Goal: Task Accomplishment & Management: Use online tool/utility

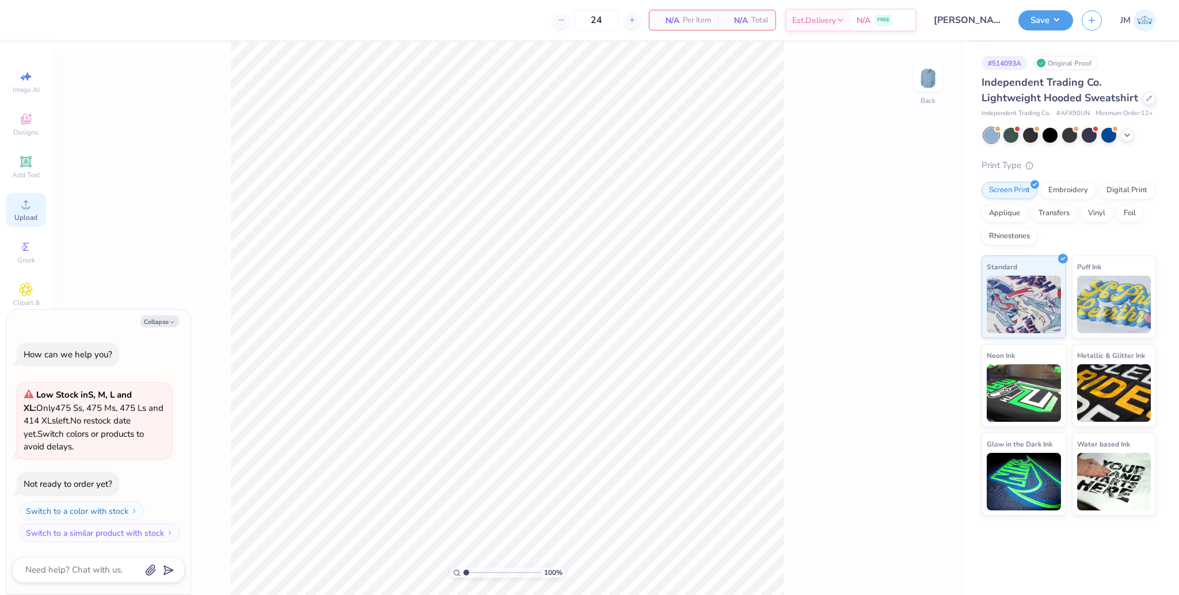
click at [29, 218] on span "Upload" at bounding box center [25, 217] width 23 height 9
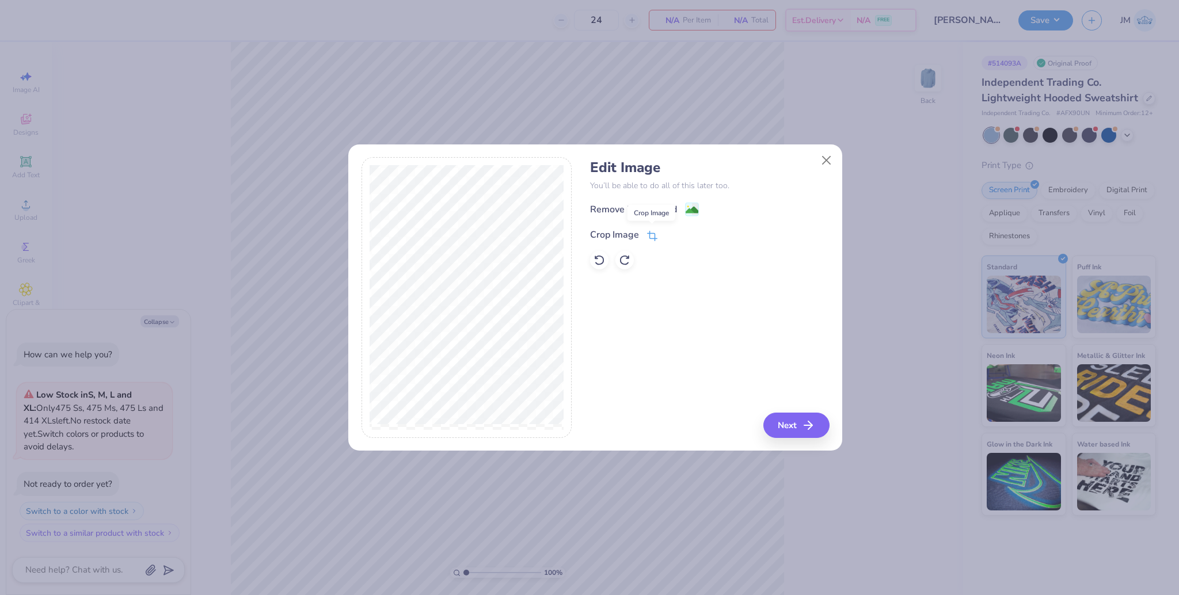
click at [650, 236] on icon at bounding box center [653, 234] width 7 height 7
click at [789, 431] on div "Edit Image You’ll be able to do all of this later too. Remove Background Crop I…" at bounding box center [709, 297] width 239 height 281
click at [669, 230] on button at bounding box center [671, 234] width 12 height 12
click at [790, 427] on button "Next" at bounding box center [798, 425] width 66 height 25
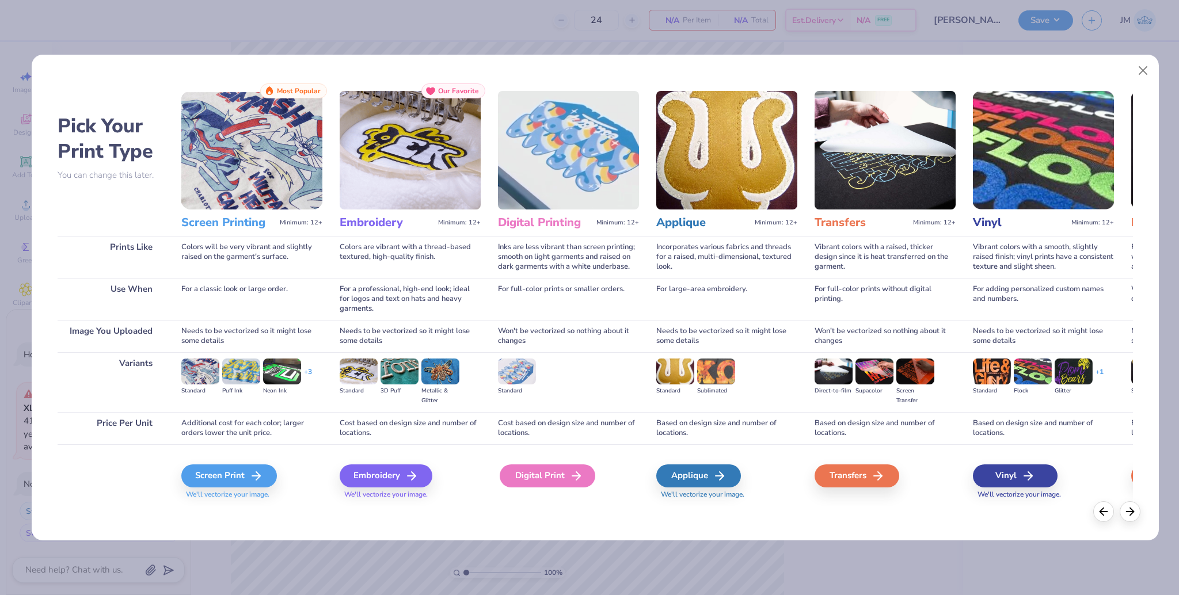
click at [577, 470] on icon at bounding box center [576, 476] width 14 height 14
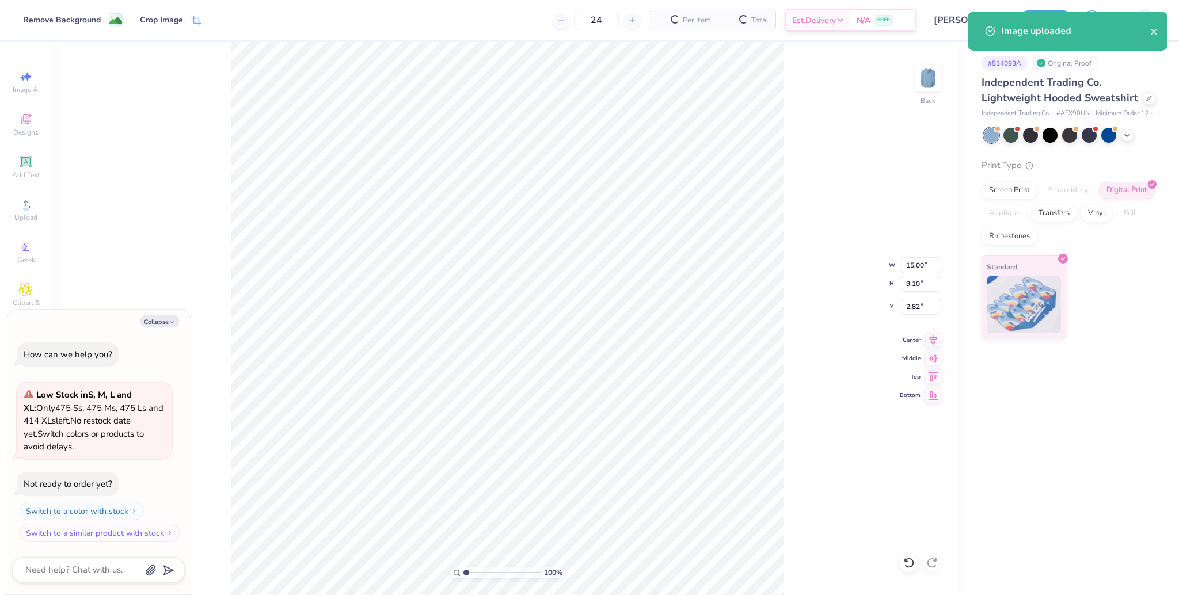
type textarea "x"
click at [907, 266] on input "15.00" at bounding box center [920, 265] width 41 height 16
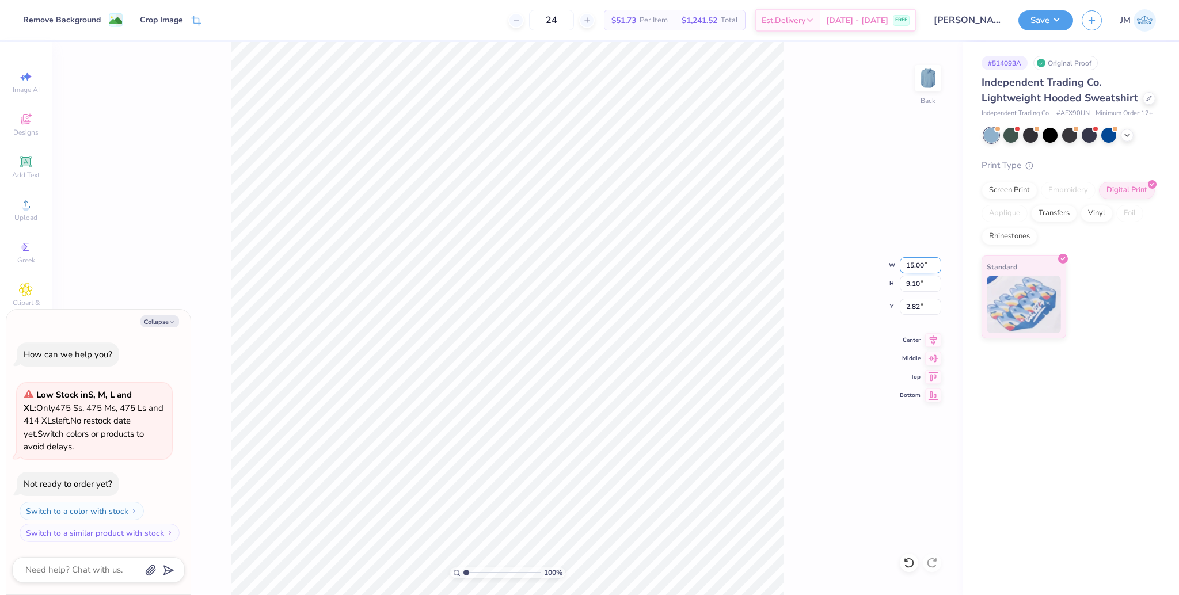
click at [914, 263] on input "15.00" at bounding box center [920, 265] width 41 height 16
type input "3.5"
type textarea "x"
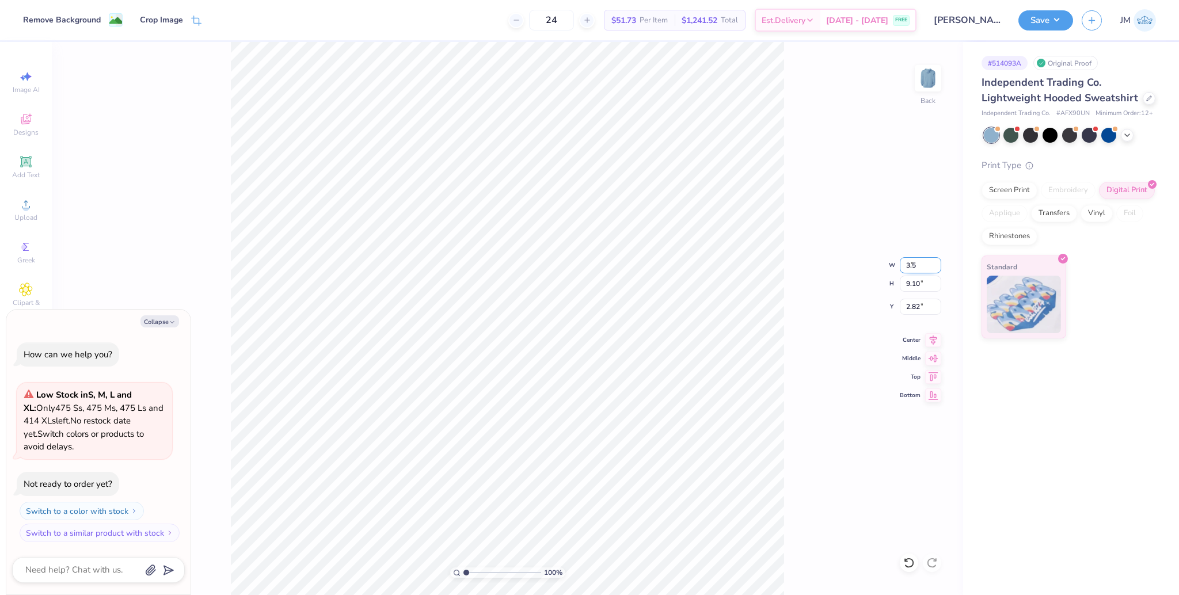
type input "3.50"
type textarea "x"
type input "2.12"
type input "6.31"
click at [36, 169] on div "Add Text" at bounding box center [26, 167] width 40 height 34
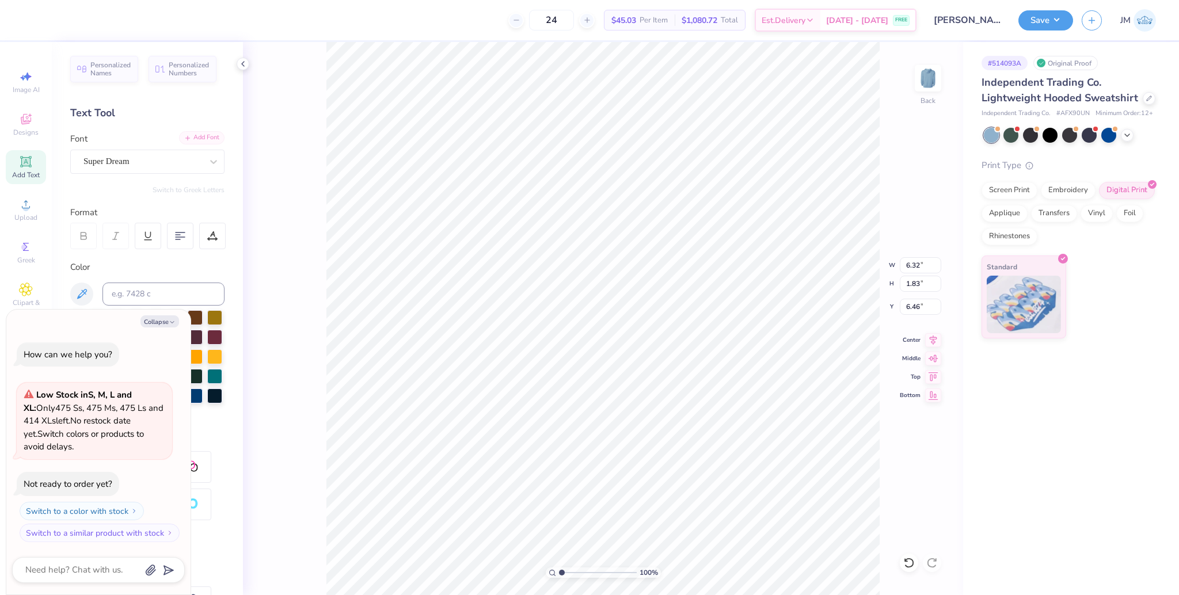
click at [184, 143] on div "Add Font" at bounding box center [201, 137] width 45 height 13
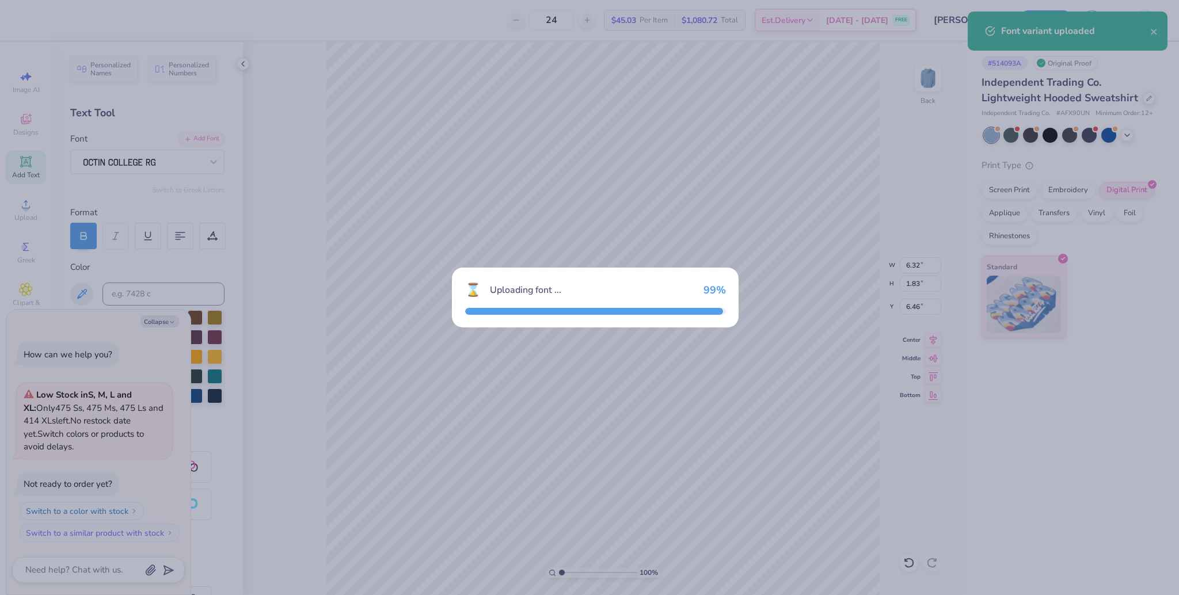
type textarea "x"
type input "5.47"
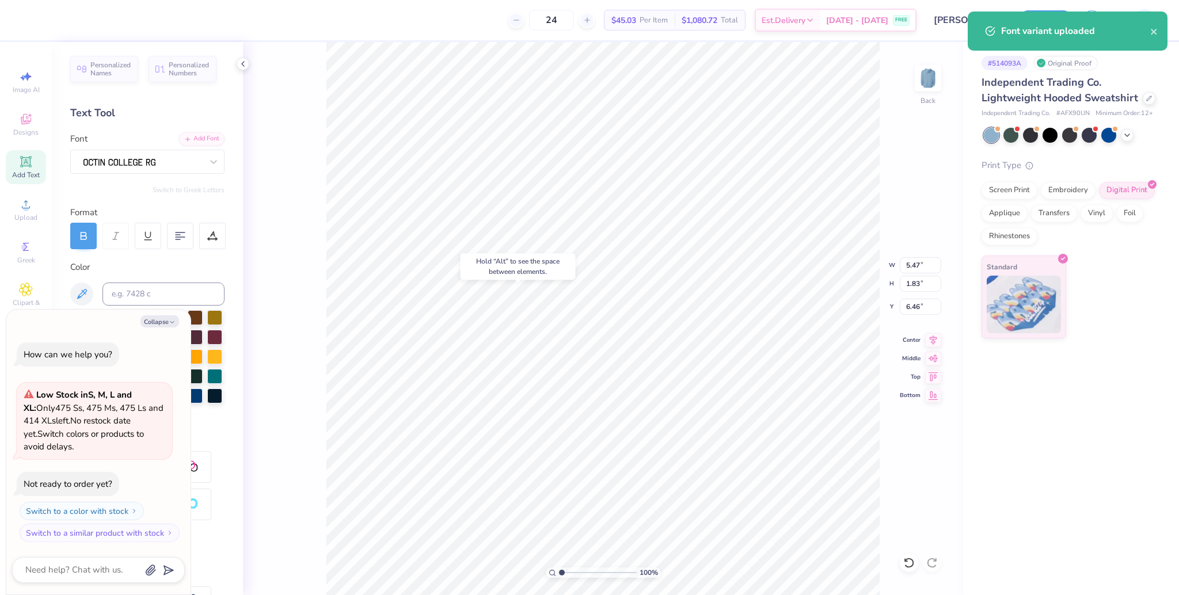
type textarea "x"
type input "9.85"
type textarea "x"
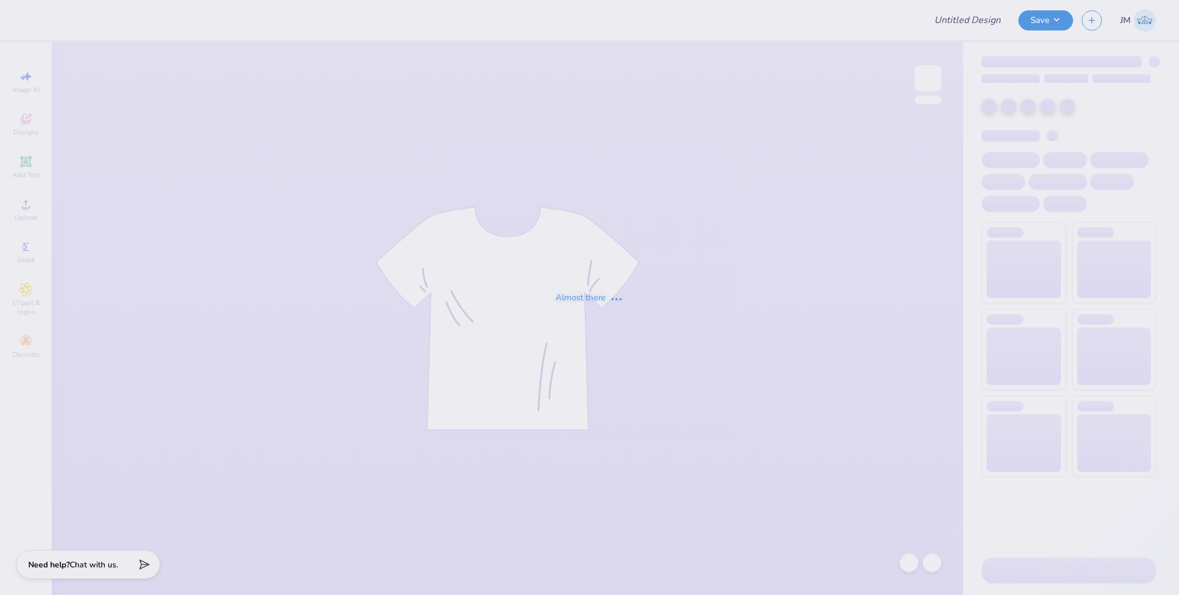
type input "[PERSON_NAME] : [US_STATE][GEOGRAPHIC_DATA][US_STATE]"
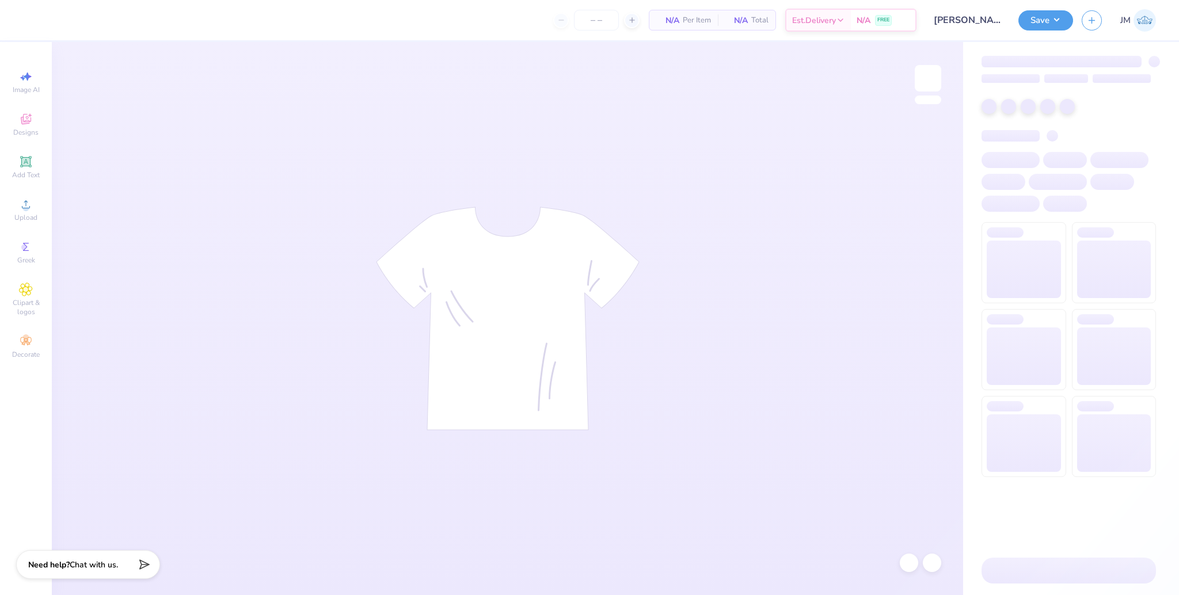
type input "24"
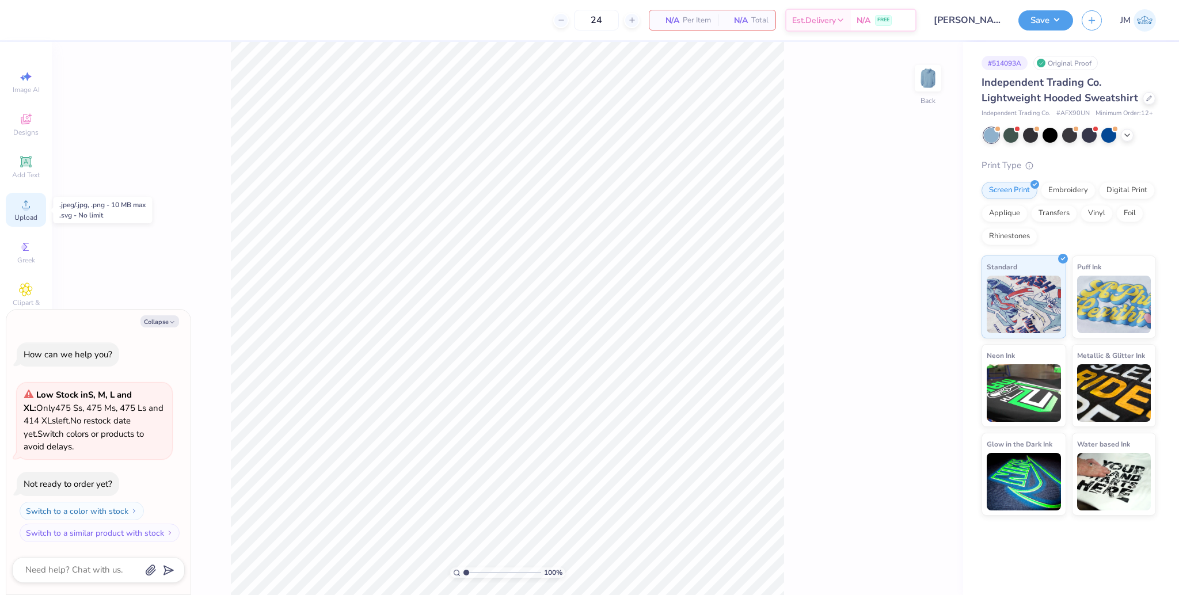
click at [25, 200] on icon at bounding box center [26, 204] width 14 height 14
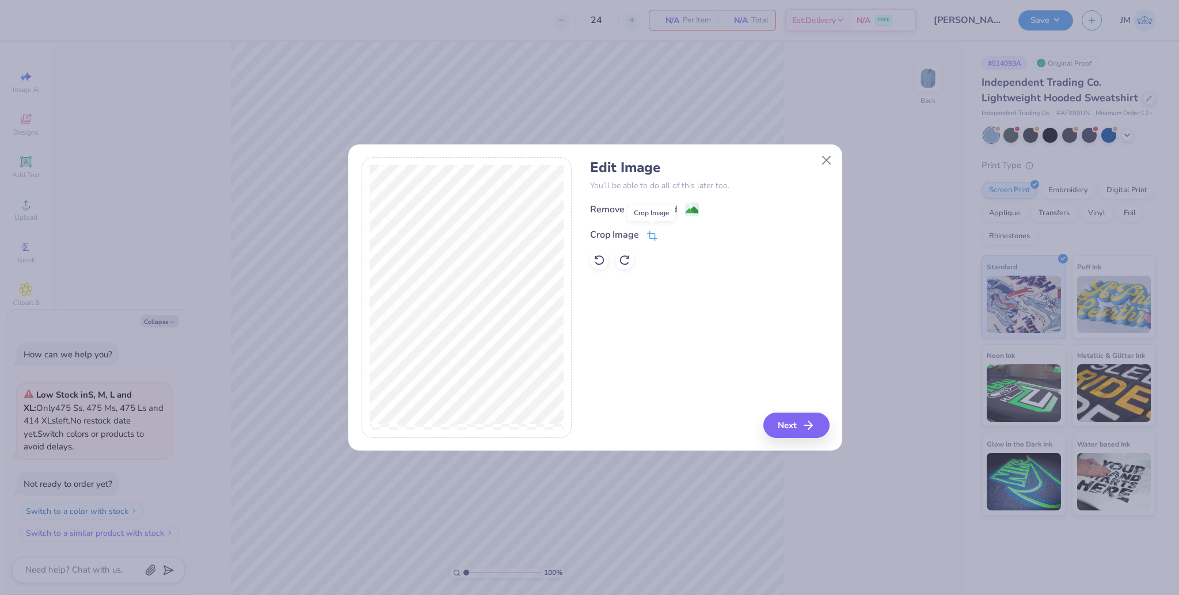
click at [650, 234] on icon at bounding box center [652, 236] width 10 height 10
click at [668, 234] on icon at bounding box center [671, 233] width 7 height 7
click at [790, 423] on button "Next" at bounding box center [798, 425] width 66 height 25
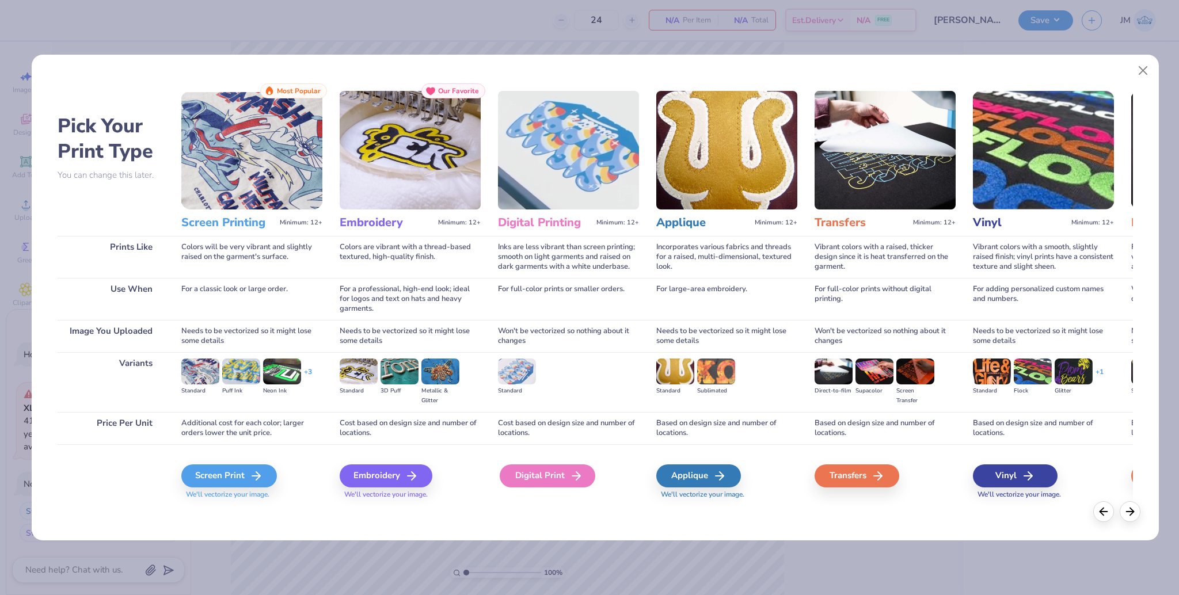
click at [562, 477] on div "Digital Print" at bounding box center [548, 476] width 96 height 23
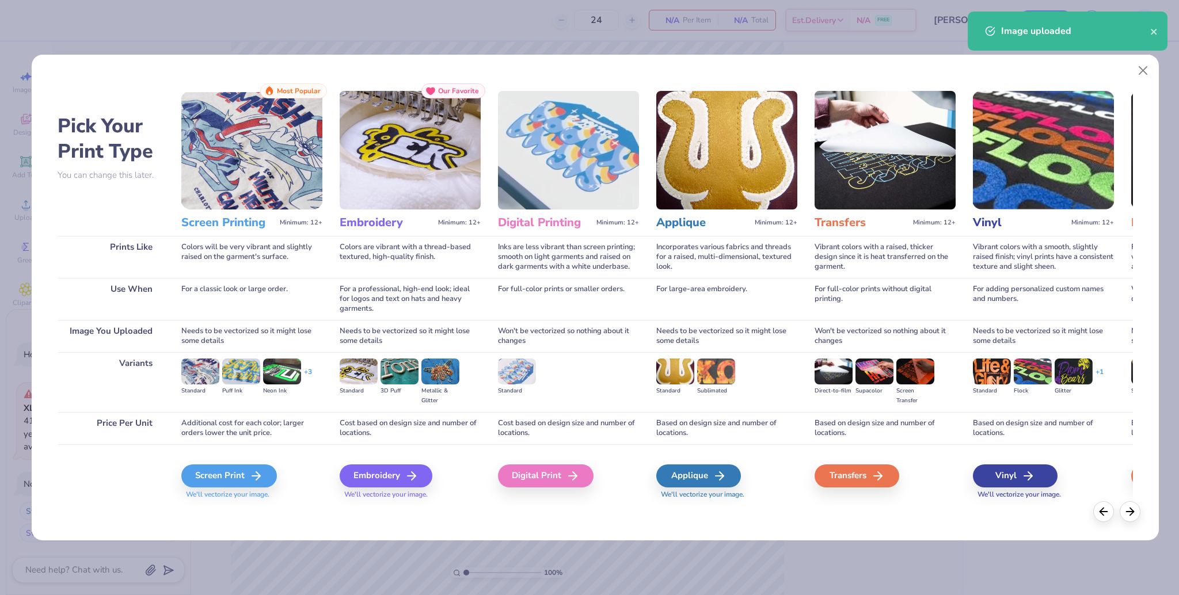
type textarea "x"
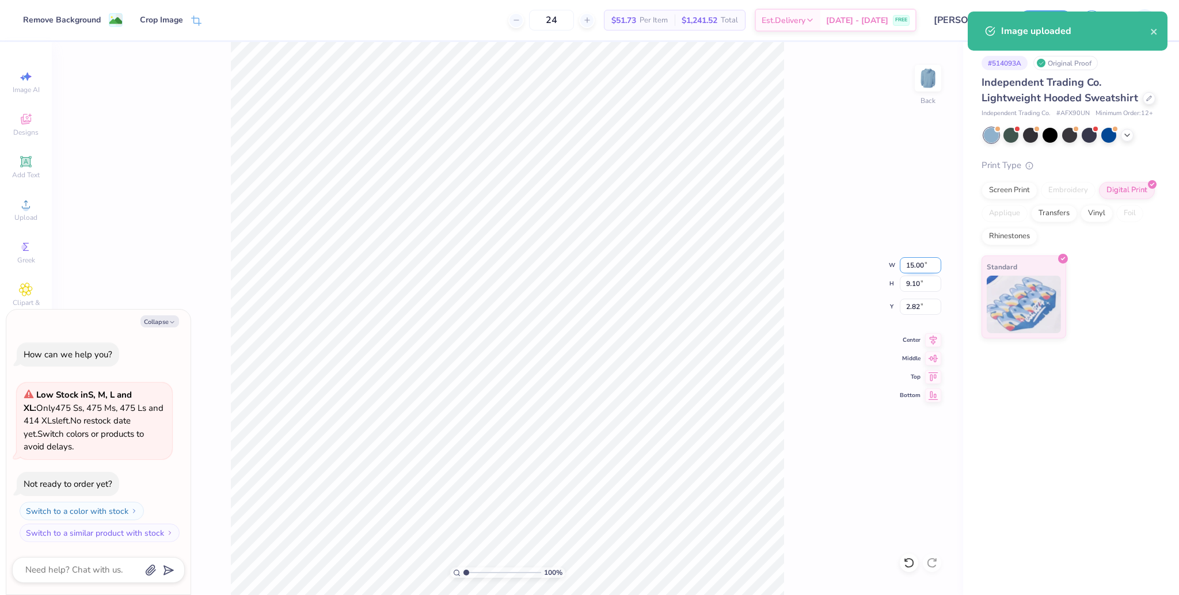
click at [909, 263] on input "15.00" at bounding box center [920, 265] width 41 height 16
type input "3.5"
type textarea "x"
type input "3.50"
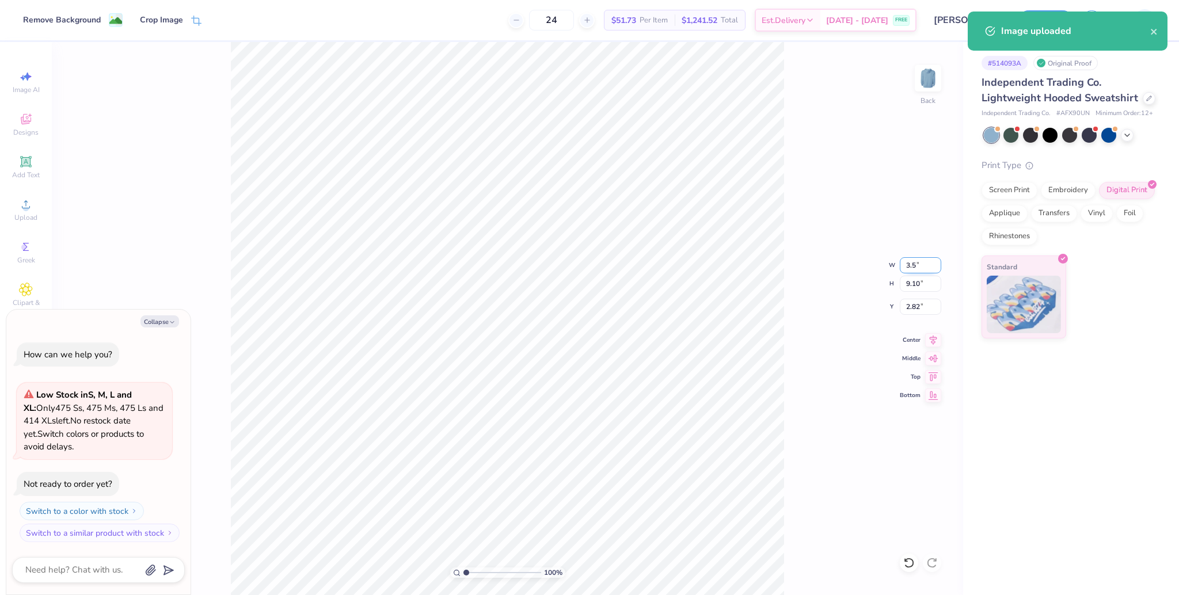
type input "2.12"
type input "6.31"
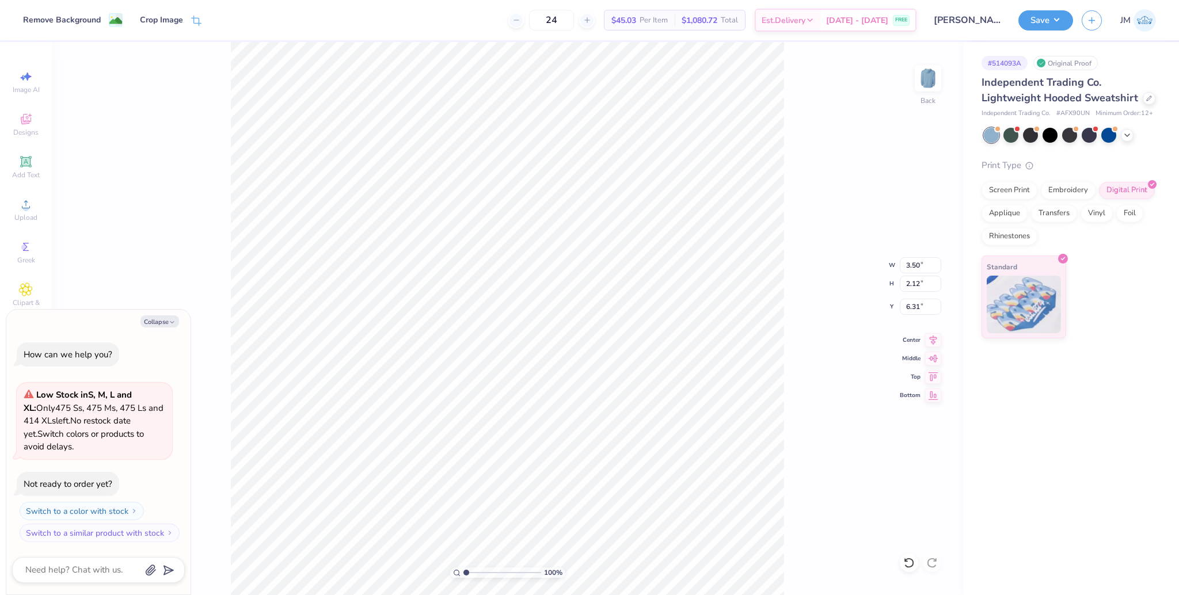
type textarea "x"
type input "5.82"
click at [28, 220] on span "Upload" at bounding box center [25, 217] width 23 height 9
click at [26, 164] on icon at bounding box center [25, 161] width 9 height 9
type textarea "x"
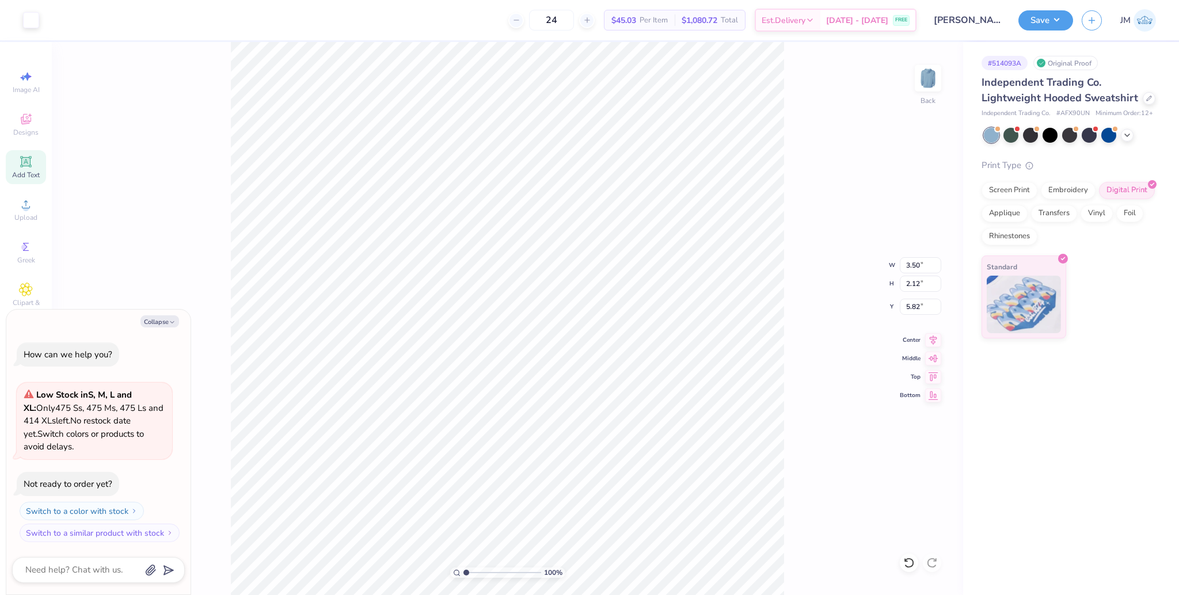
type input "6.32"
type input "1.83"
type input "6.46"
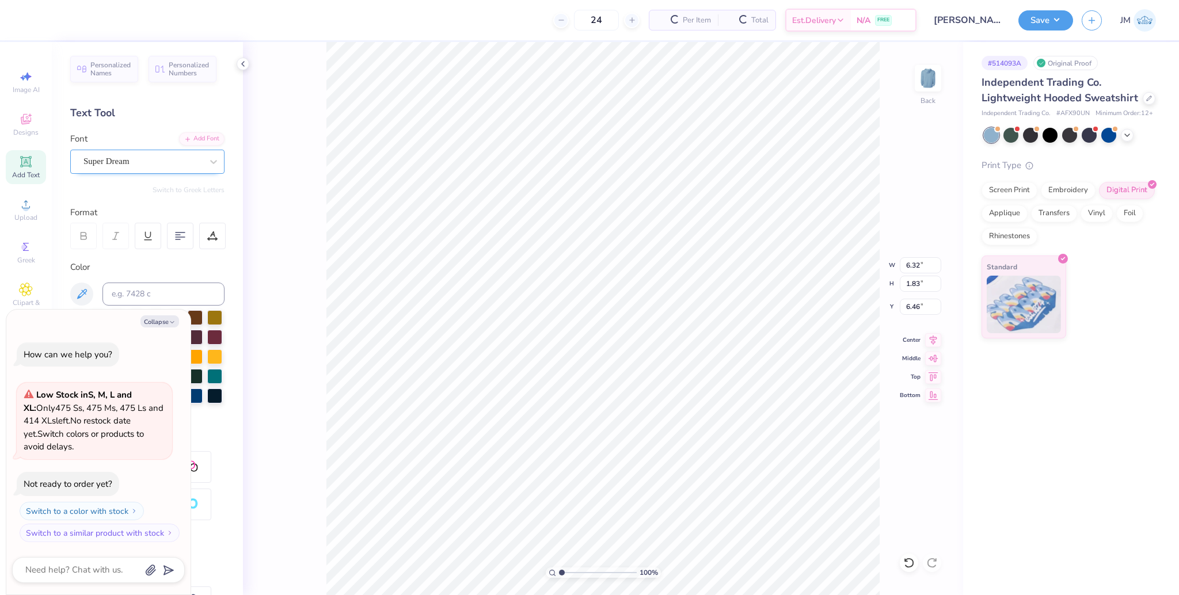
click at [132, 161] on div "Super Dream" at bounding box center [142, 162] width 121 height 18
click at [185, 140] on div "Add Font" at bounding box center [201, 137] width 45 height 13
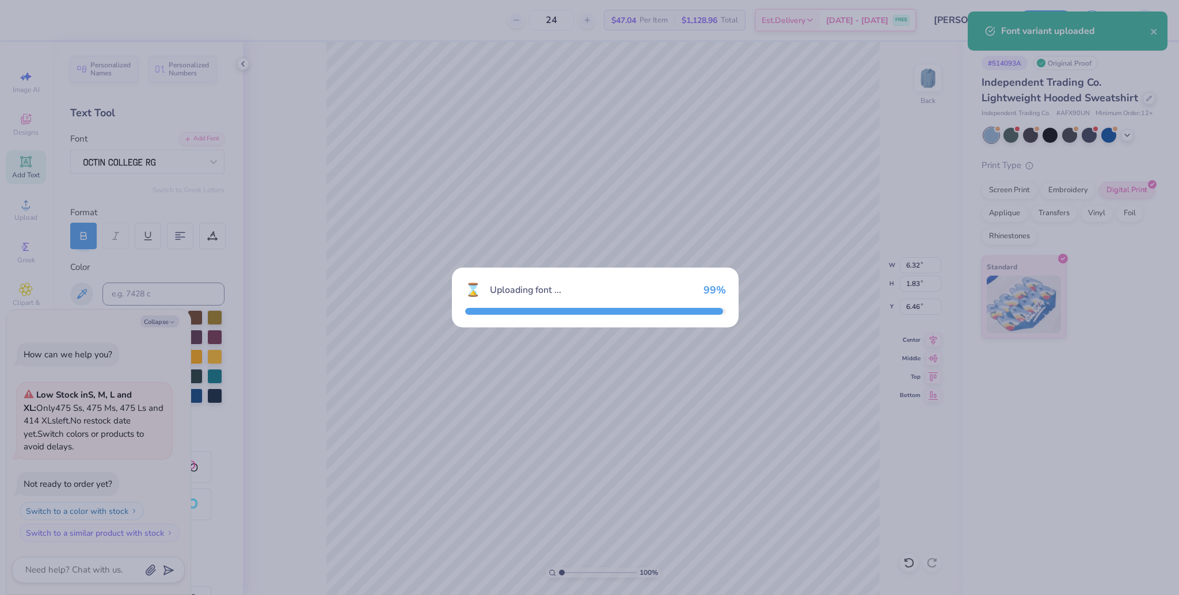
type textarea "x"
type input "5.47"
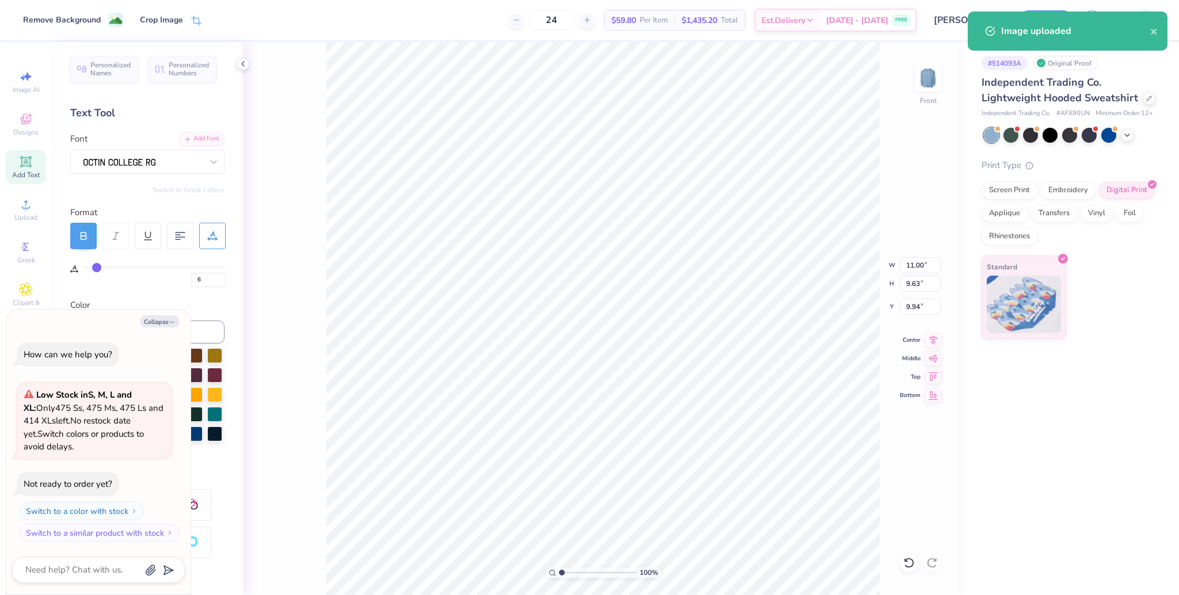
click at [913, 304] on input "9.94" at bounding box center [920, 307] width 41 height 16
